Goal: Transaction & Acquisition: Obtain resource

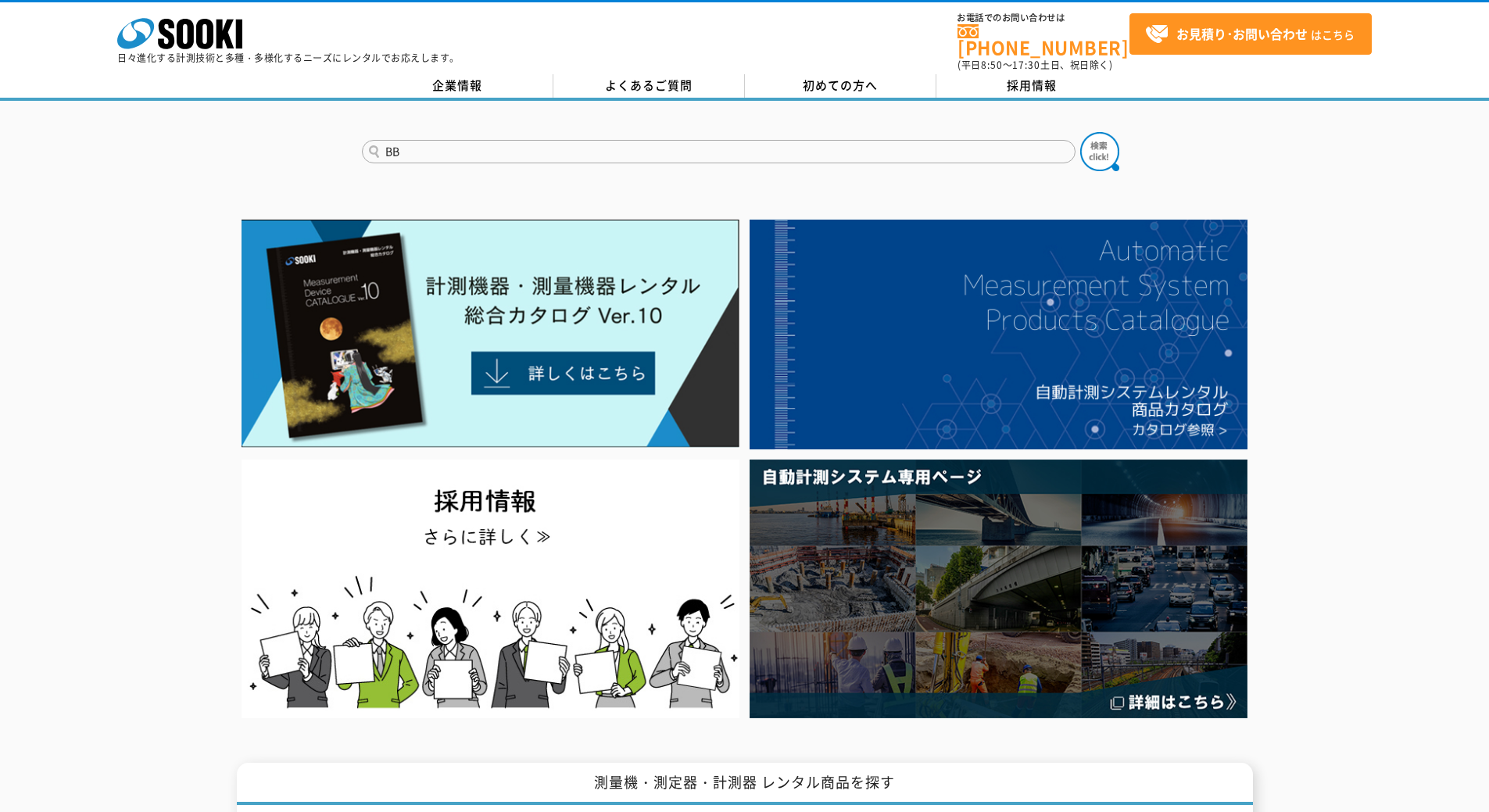
type input "B"
type input "Master"
click at [1080, 132] on button at bounding box center [1099, 152] width 39 height 39
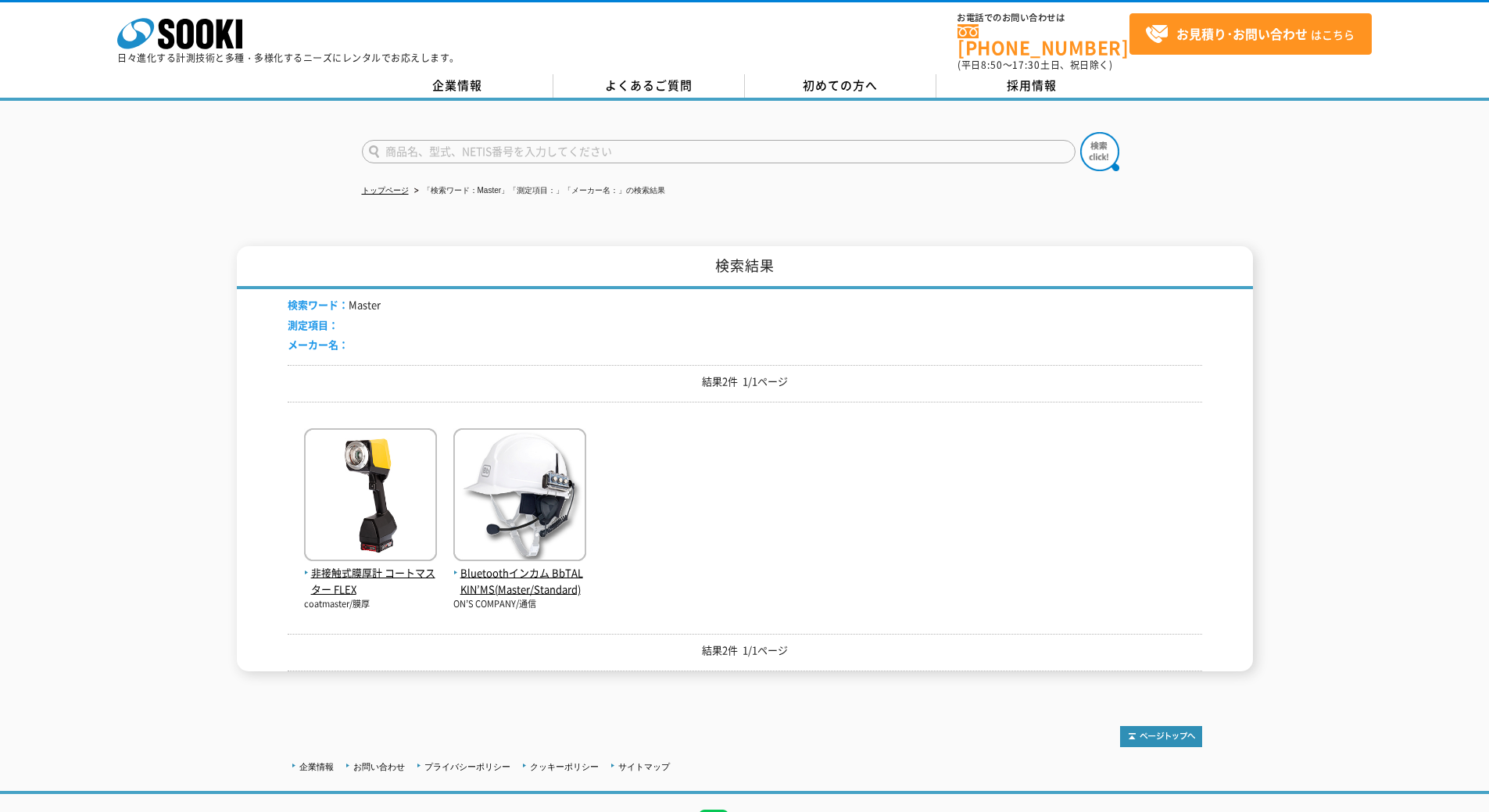
click at [489, 160] on form at bounding box center [745, 154] width 766 height 44
click at [498, 143] on input "text" at bounding box center [719, 152] width 714 height 24
type input "Master"
click at [1080, 132] on button at bounding box center [1099, 152] width 39 height 39
click at [537, 464] on img at bounding box center [520, 497] width 133 height 137
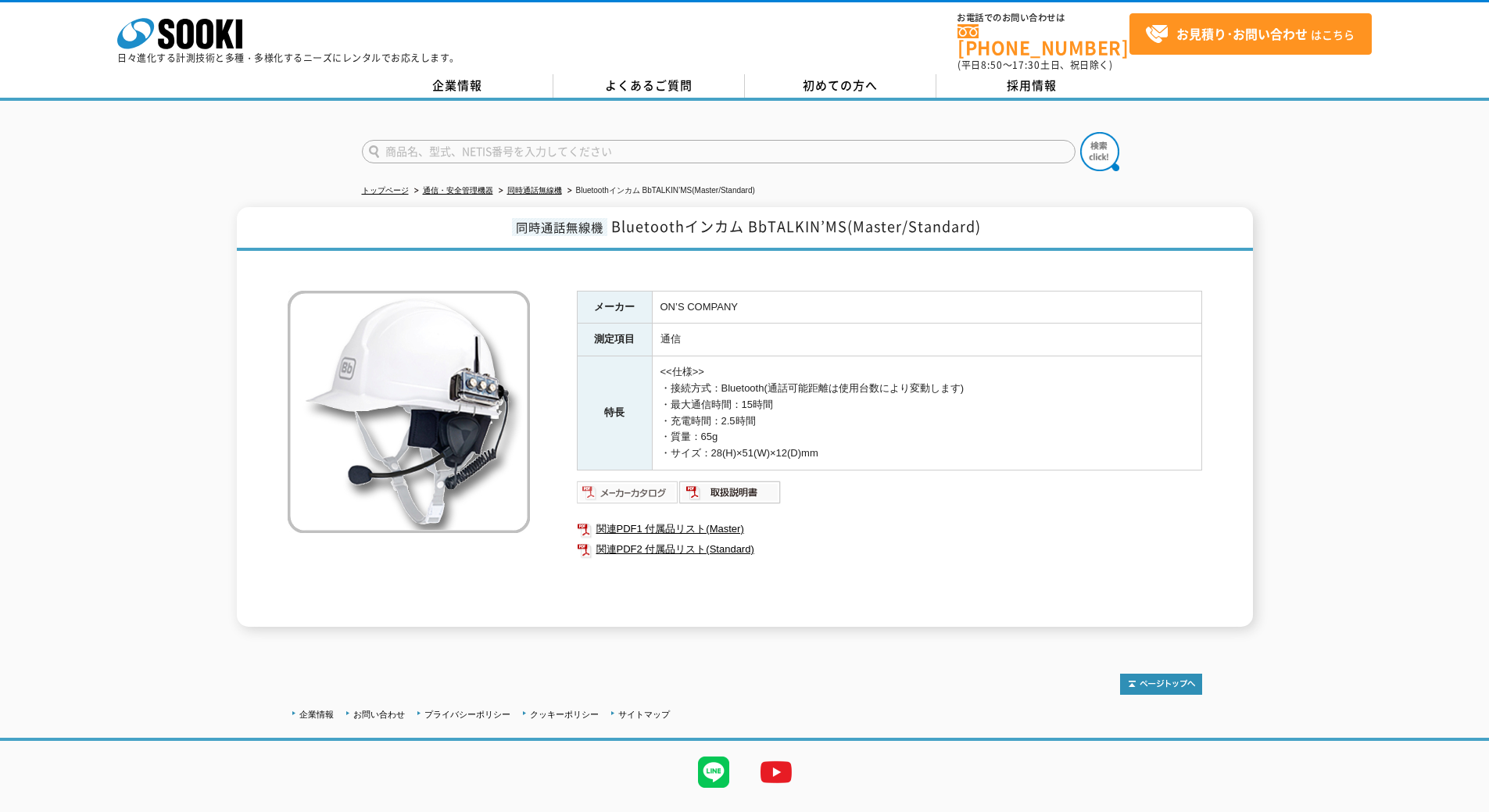
click at [634, 480] on img at bounding box center [627, 493] width 102 height 25
click at [1425, 348] on div "同時通話無線機 Bluetoothインカム BbTALKIN’MS(Master/Standard) メーカー ON’S COMPANY 測定項目 通信 特長…" at bounding box center [744, 416] width 1489 height 419
